Goal: Navigation & Orientation: Find specific page/section

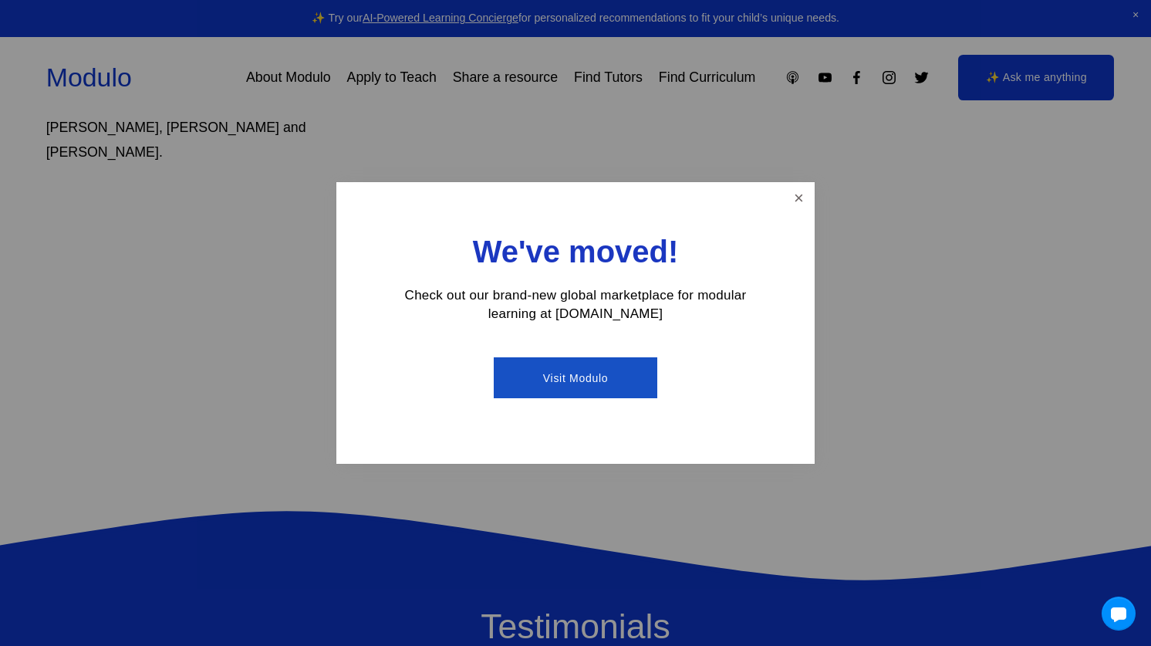
scroll to position [1157, 0]
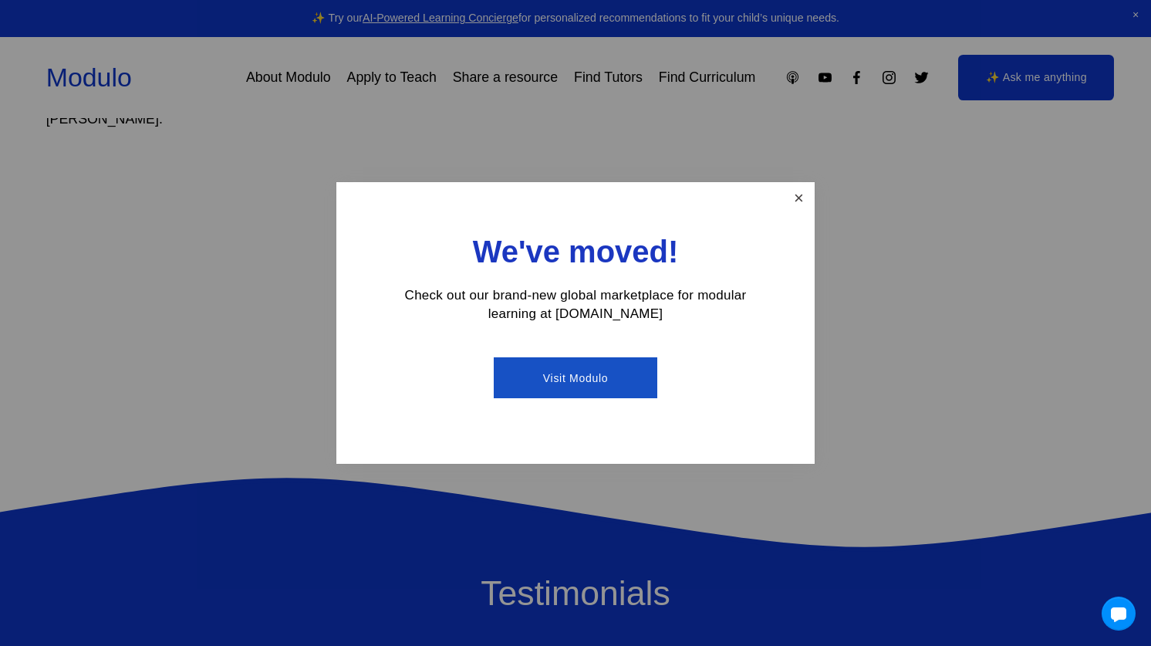
click at [796, 196] on link "Close" at bounding box center [798, 197] width 27 height 27
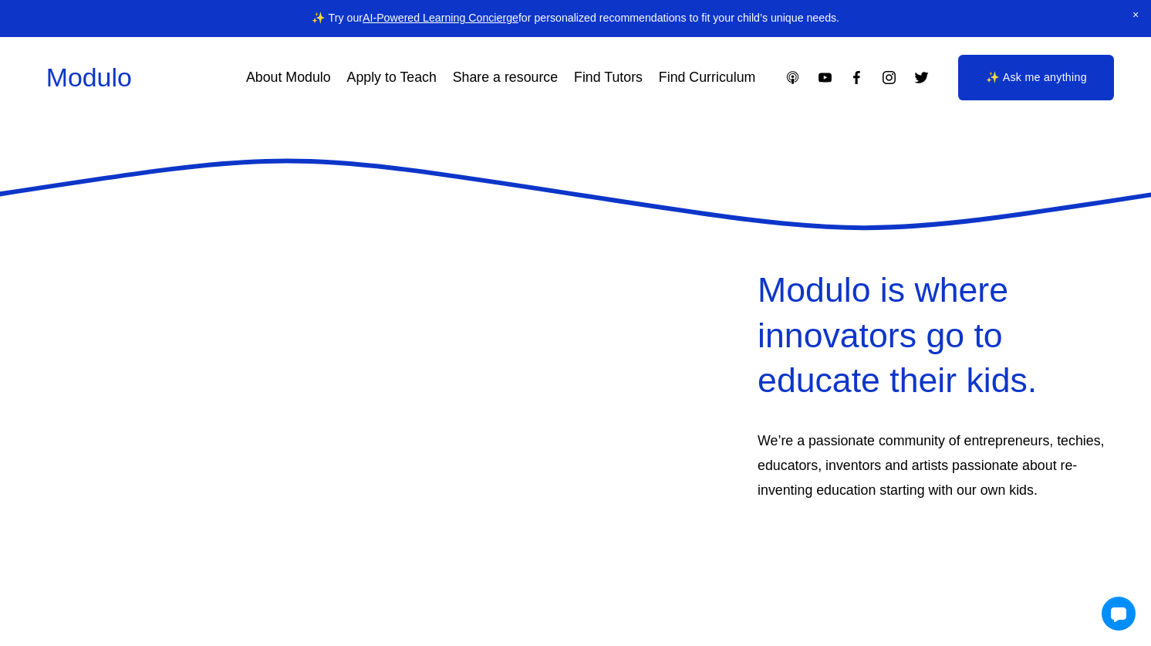
scroll to position [0, 0]
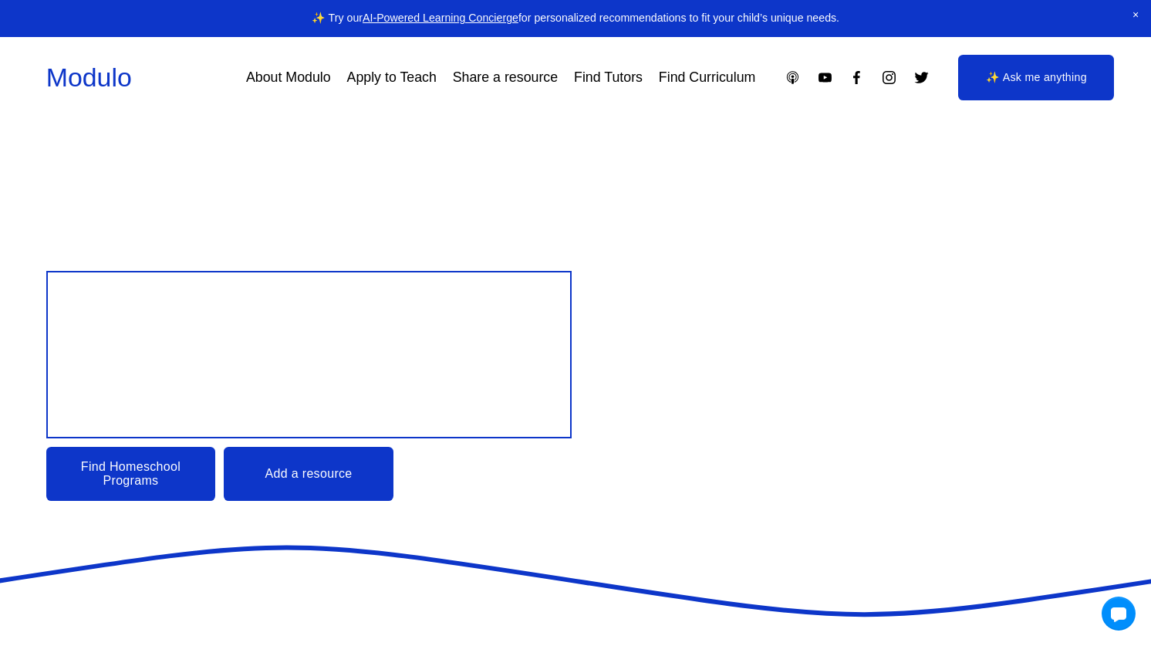
click at [638, 81] on link "Find Tutors" at bounding box center [608, 78] width 69 height 28
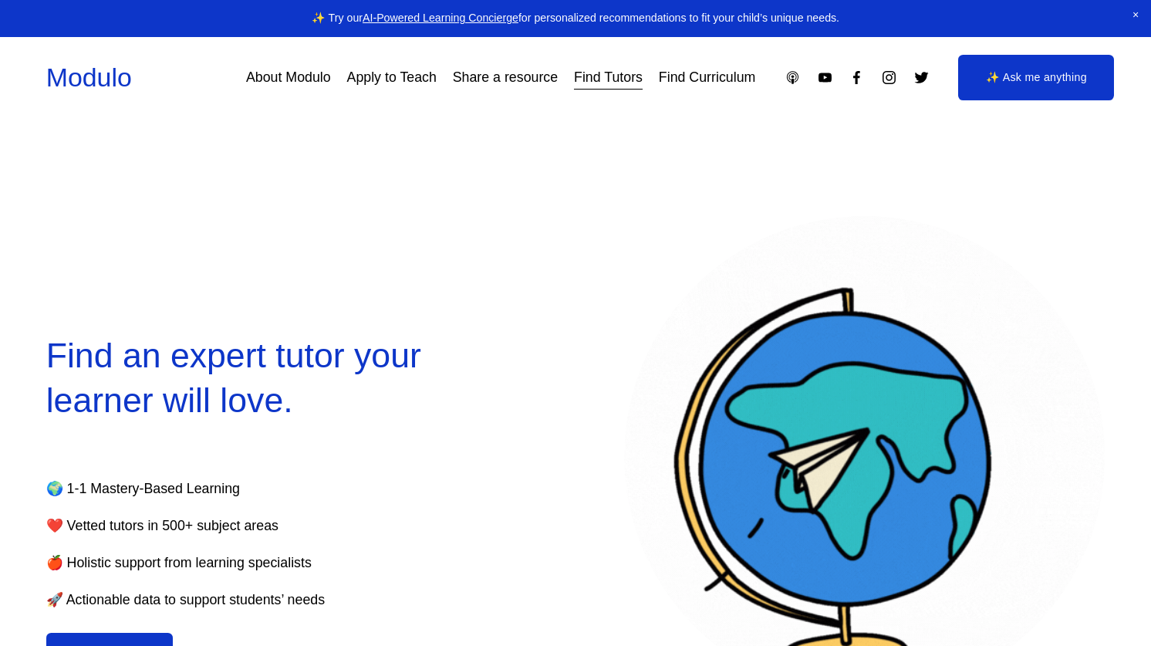
select select "**"
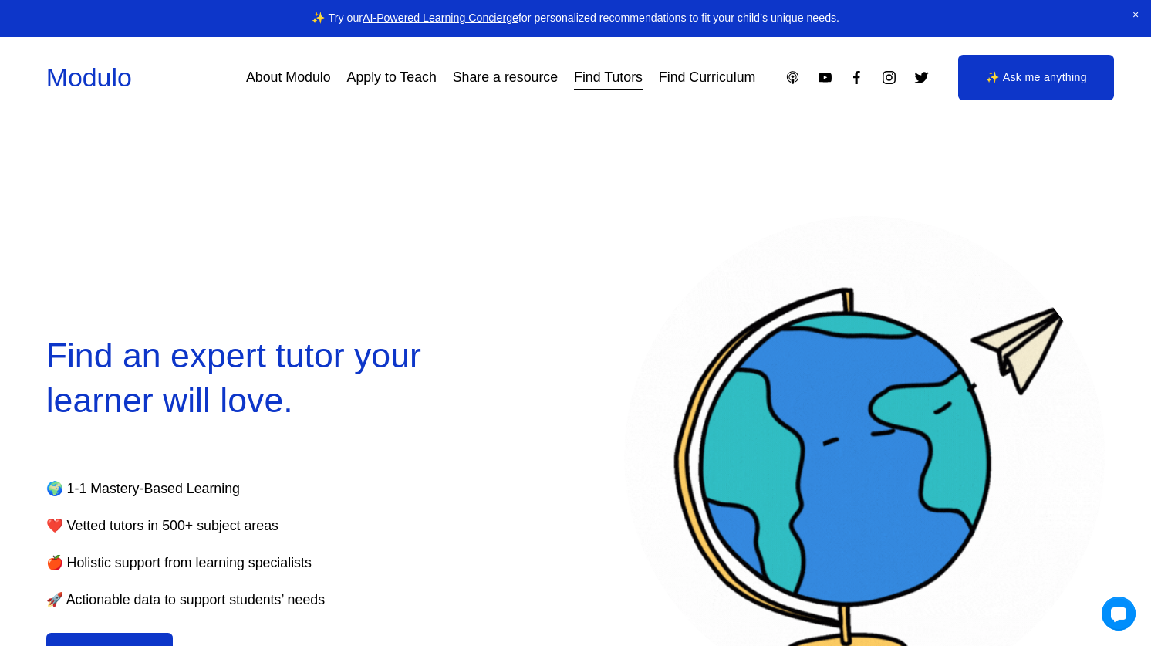
click at [377, 79] on link "Apply to Teach" at bounding box center [392, 78] width 90 height 28
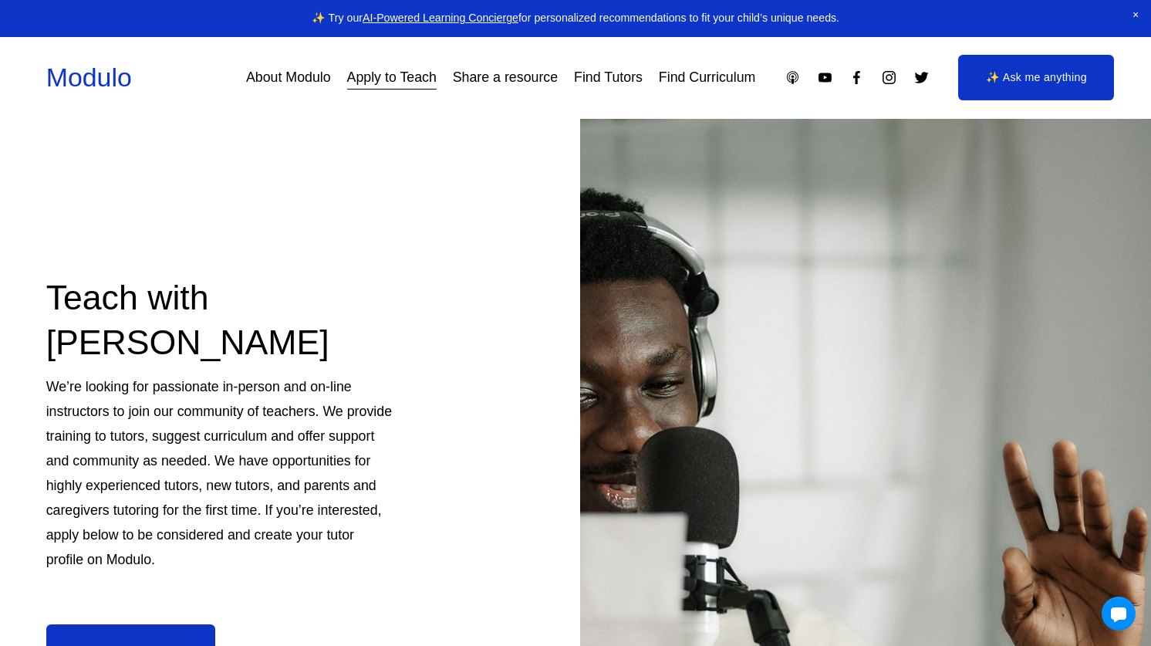
click at [305, 85] on link "About Modulo" at bounding box center [288, 78] width 85 height 28
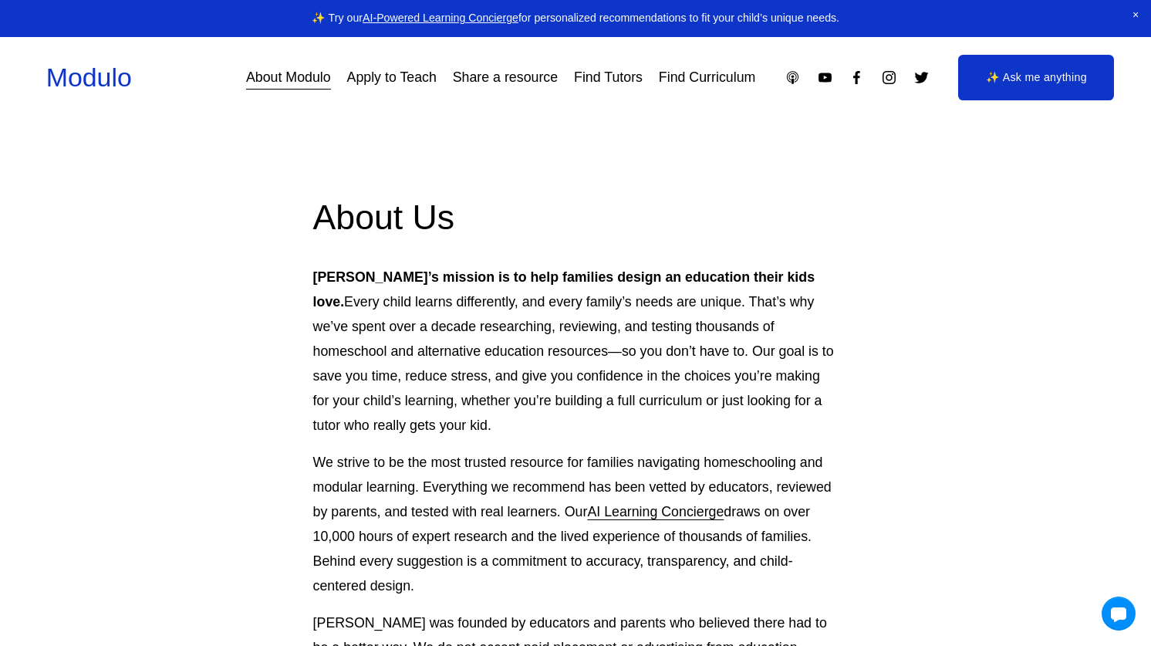
click at [583, 80] on link "Find Tutors" at bounding box center [608, 78] width 69 height 28
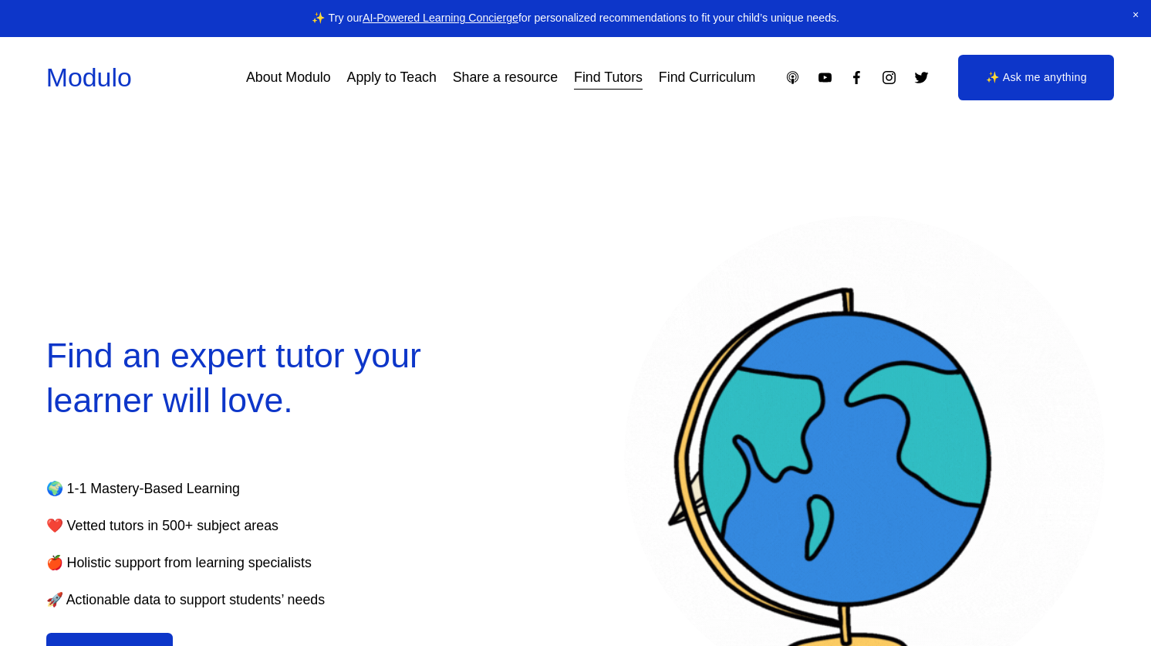
select select "**"
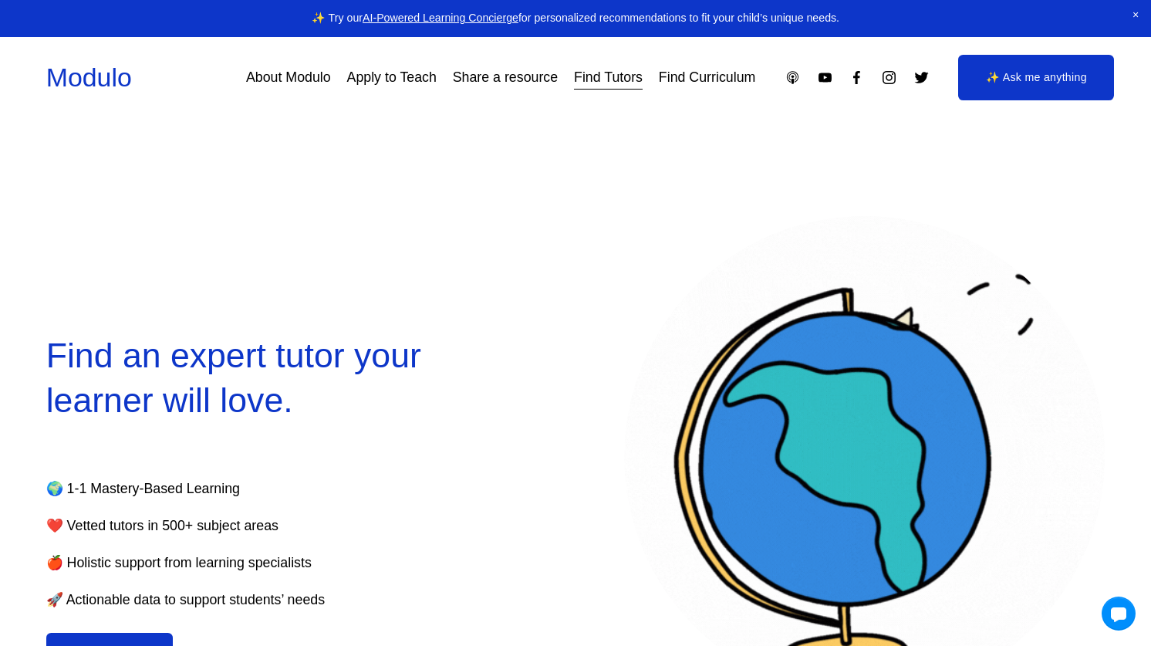
click at [704, 71] on link "Find Curriculum" at bounding box center [707, 78] width 97 height 28
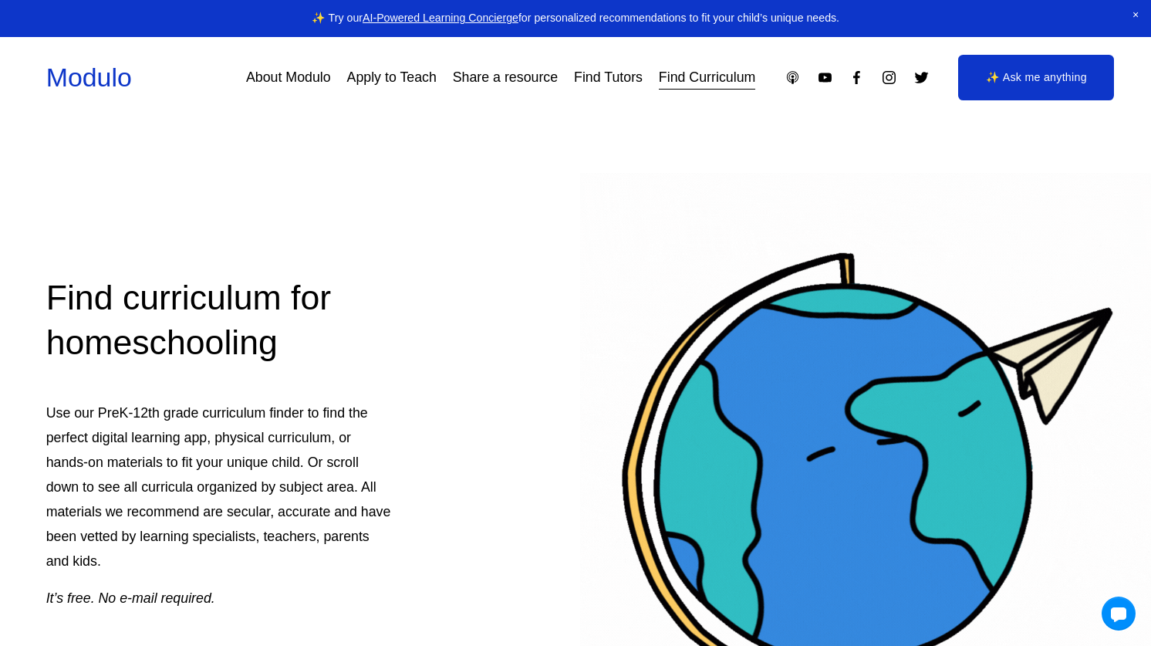
click at [265, 76] on link "About Modulo" at bounding box center [288, 78] width 85 height 28
